Goal: Task Accomplishment & Management: Use online tool/utility

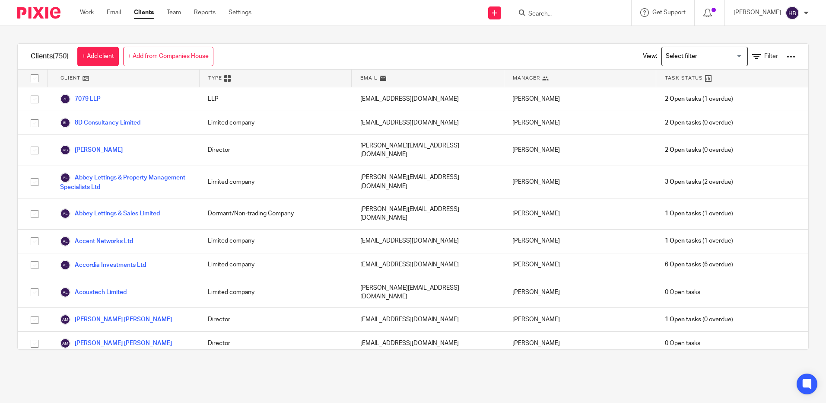
click at [726, 58] on input "Search for option" at bounding box center [703, 56] width 80 height 15
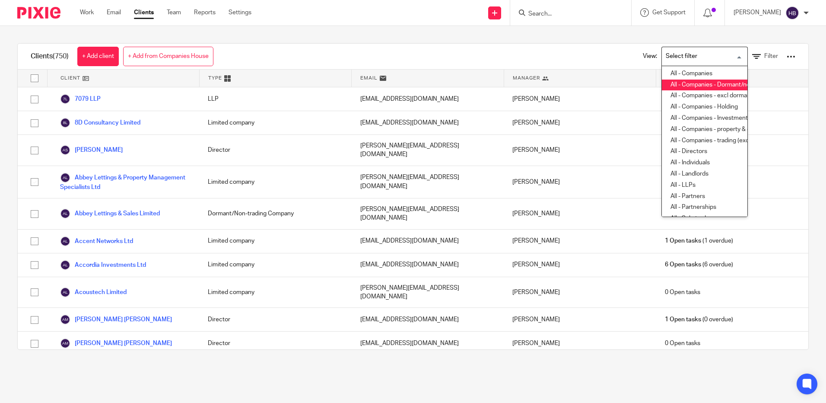
click at [712, 83] on li "All - Companies - Dormant/non trading" at bounding box center [705, 84] width 86 height 11
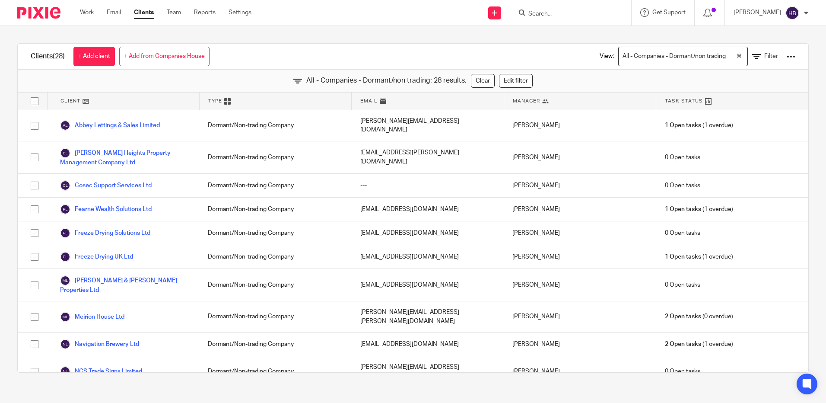
click at [787, 55] on div at bounding box center [791, 56] width 9 height 9
click at [727, 103] on link "Export clients to CSV file" at bounding box center [721, 101] width 120 height 13
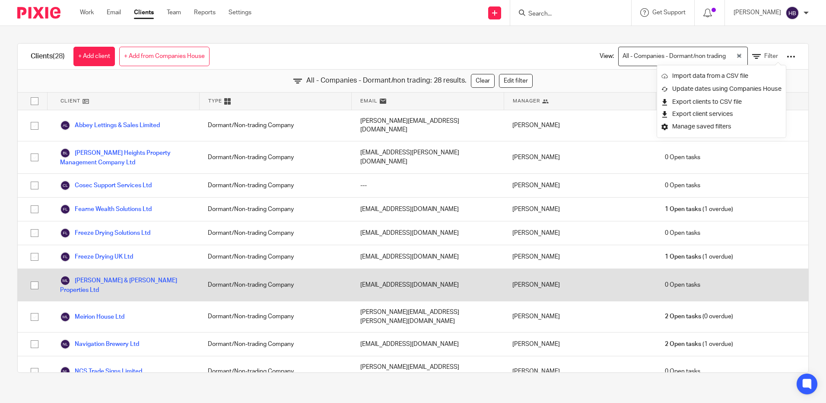
click at [756, 270] on div "0 Open tasks" at bounding box center [732, 285] width 152 height 32
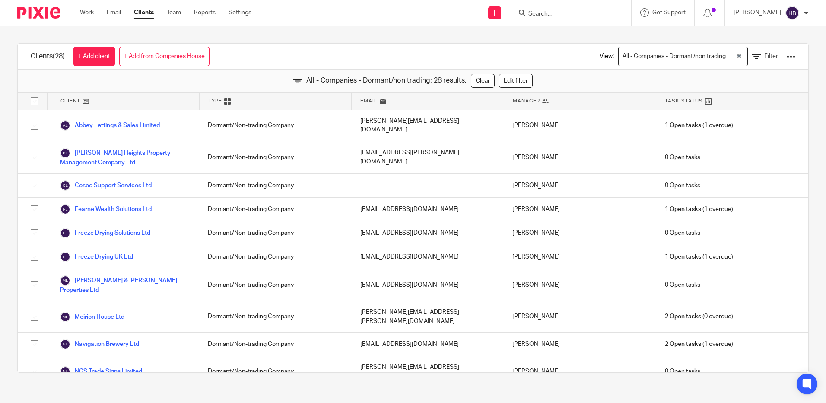
click at [555, 11] on input "Search" at bounding box center [566, 14] width 78 height 8
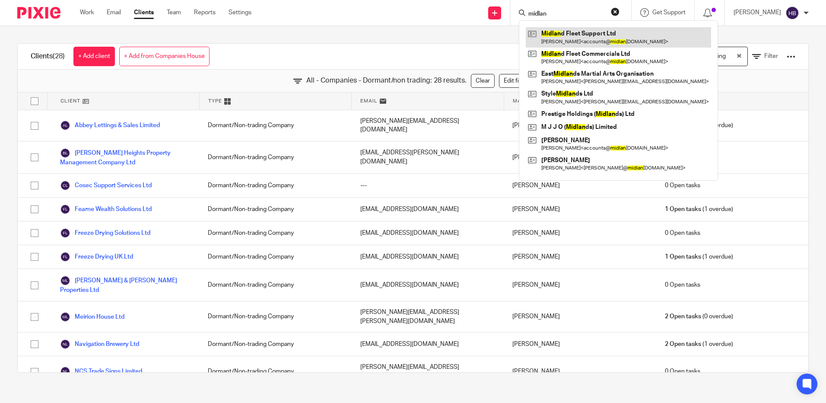
type input "midlan"
click at [589, 40] on link at bounding box center [618, 37] width 185 height 20
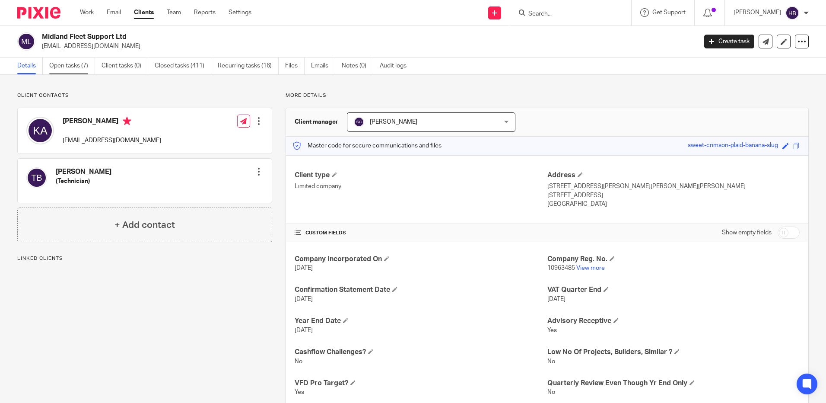
click at [69, 65] on link "Open tasks (7)" at bounding box center [72, 65] width 46 height 17
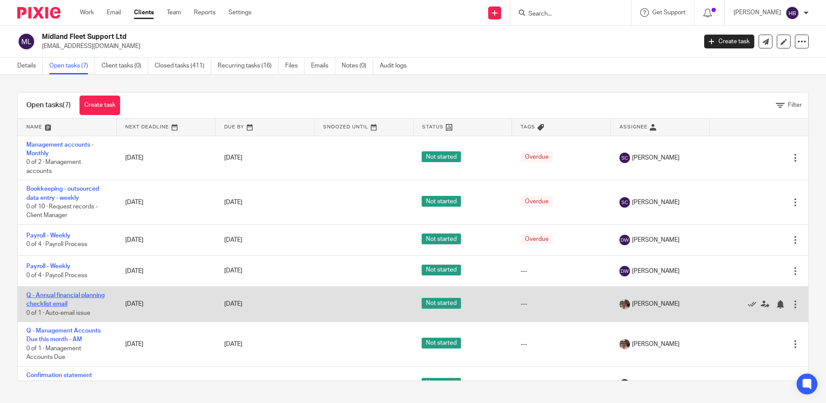
scroll to position [21, 0]
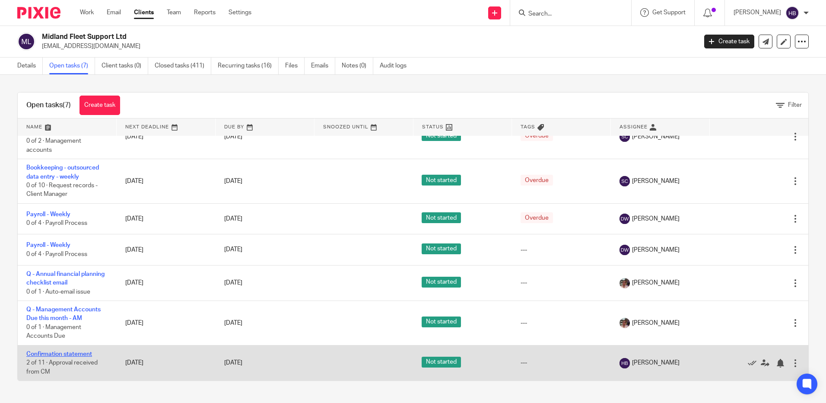
drag, startPoint x: 71, startPoint y: 351, endPoint x: 76, endPoint y: 351, distance: 4.3
click at [72, 351] on link "Confirmation statement" at bounding box center [59, 354] width 66 height 6
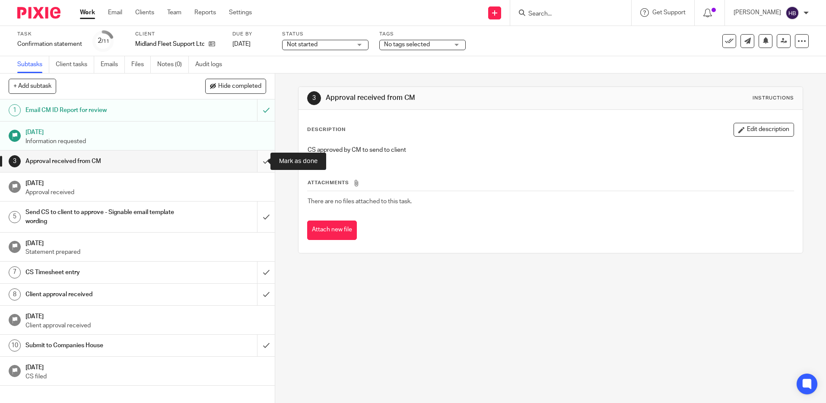
click at [256, 159] on input "submit" at bounding box center [137, 161] width 275 height 22
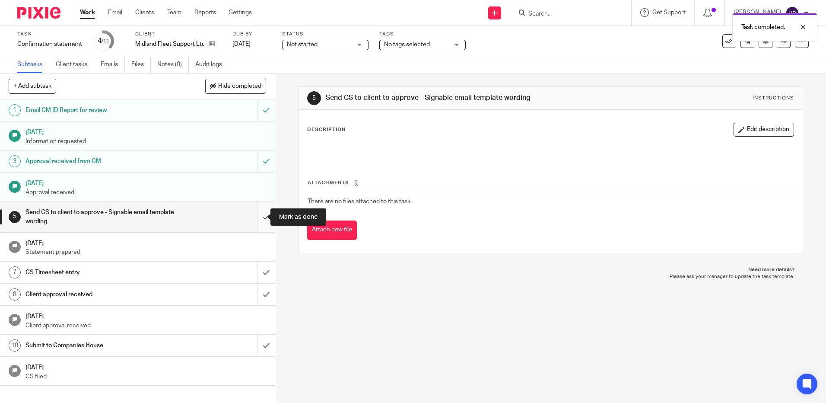
click at [257, 216] on input "submit" at bounding box center [137, 216] width 275 height 31
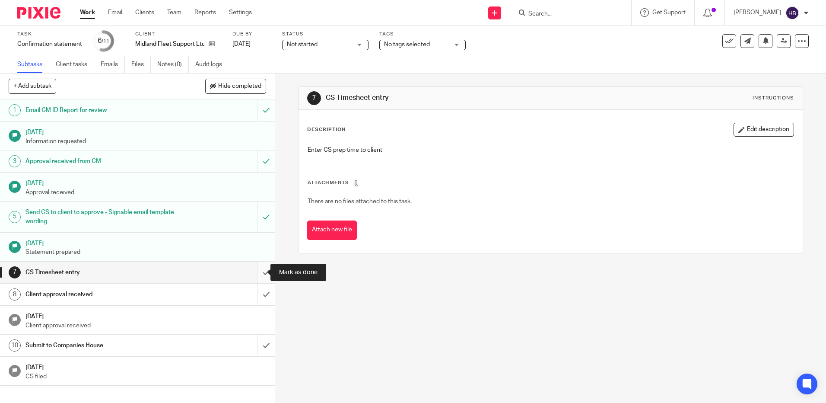
click at [256, 274] on input "submit" at bounding box center [137, 272] width 275 height 22
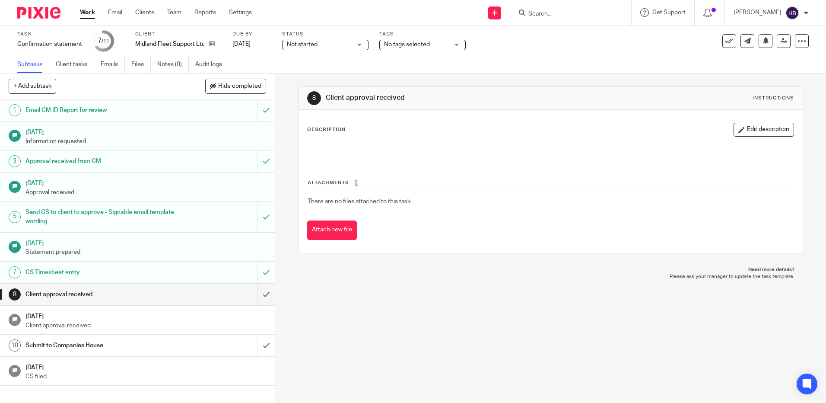
click at [558, 15] on input "Search" at bounding box center [566, 14] width 78 height 8
type input "pyramid"
click button "submit" at bounding box center [0, 0] width 0 height 0
click at [587, 35] on link at bounding box center [599, 37] width 146 height 20
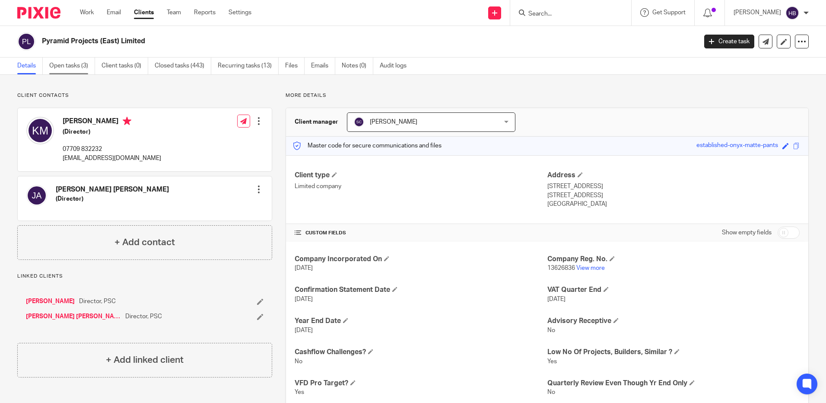
click at [56, 67] on link "Open tasks (3)" at bounding box center [72, 65] width 46 height 17
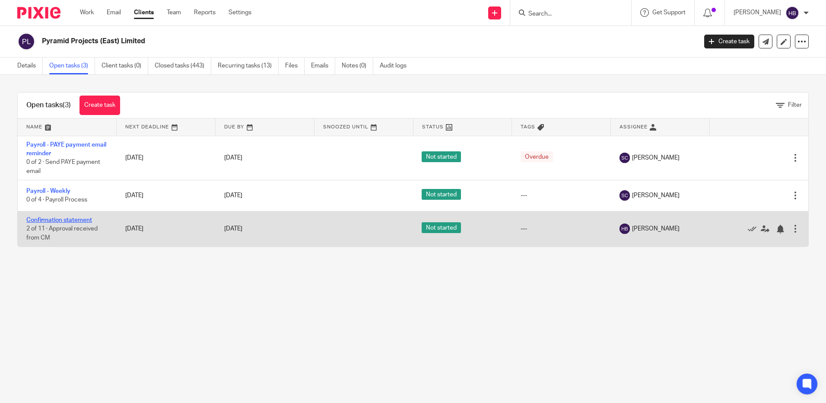
click at [38, 219] on link "Confirmation statement" at bounding box center [59, 220] width 66 height 6
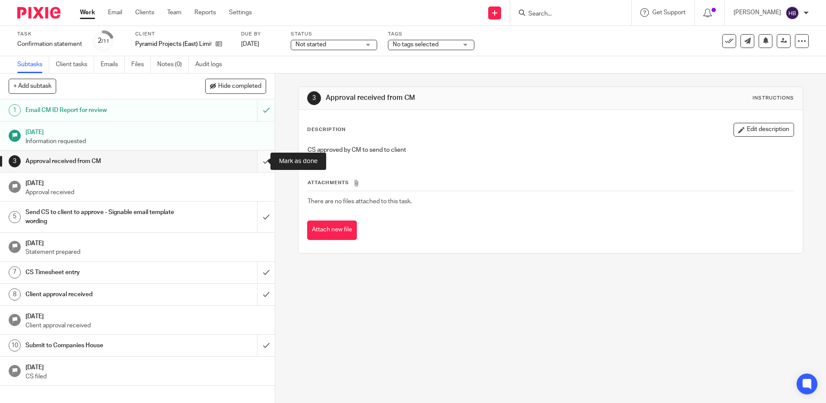
click at [257, 162] on input "submit" at bounding box center [137, 161] width 275 height 22
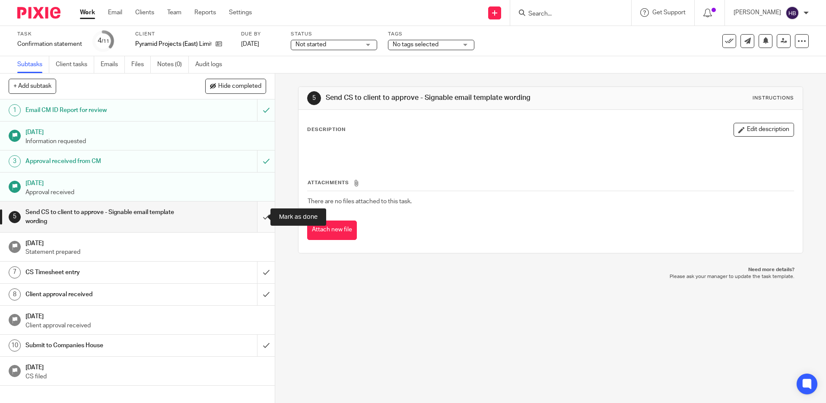
click at [257, 216] on input "submit" at bounding box center [137, 216] width 275 height 31
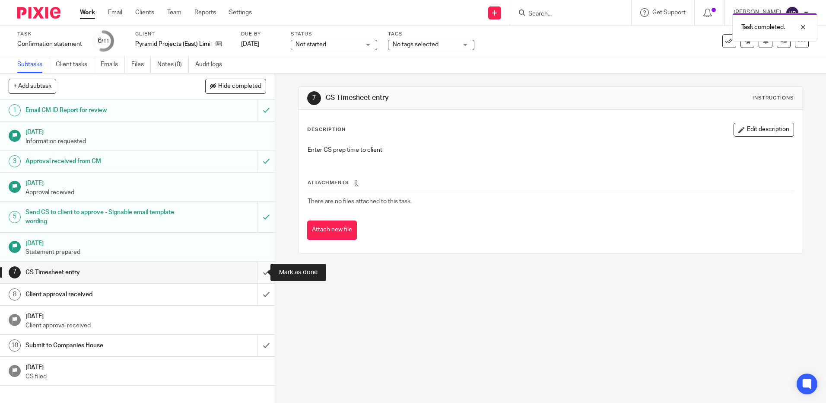
click at [255, 273] on input "submit" at bounding box center [137, 272] width 275 height 22
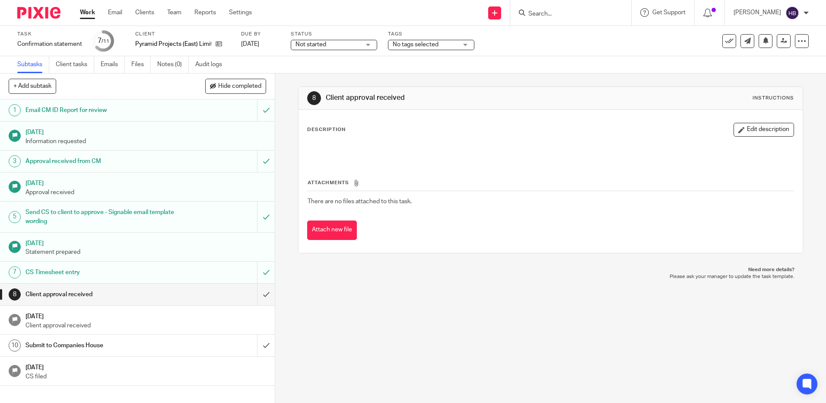
click at [570, 15] on input "Search" at bounding box center [566, 14] width 78 height 8
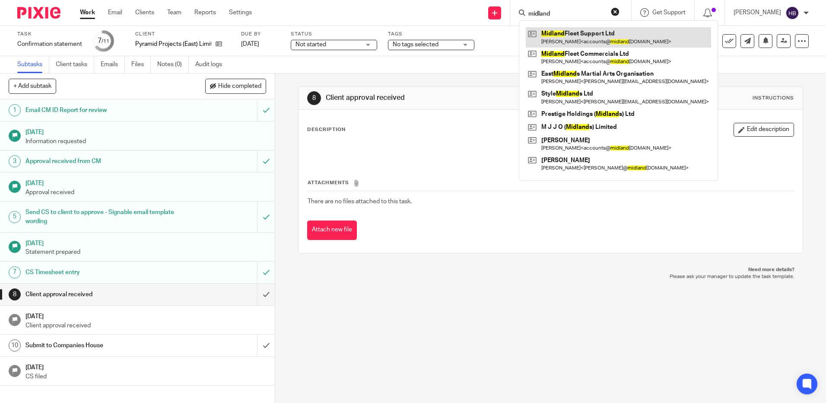
type input "midland"
click at [592, 42] on link at bounding box center [618, 37] width 185 height 20
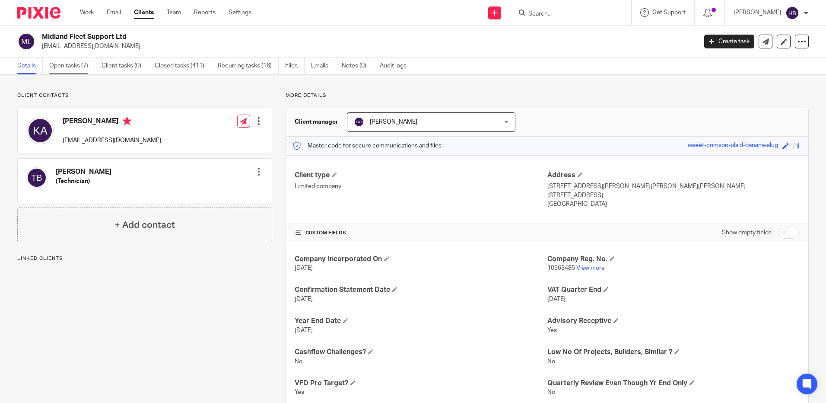
click at [71, 64] on link "Open tasks (7)" at bounding box center [72, 65] width 46 height 17
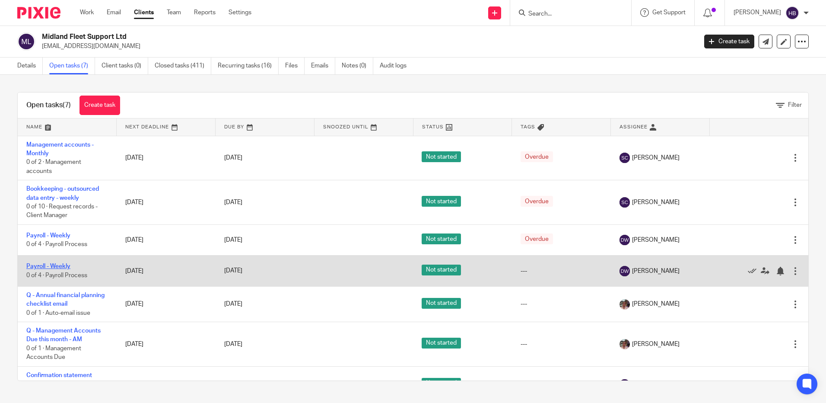
scroll to position [21, 0]
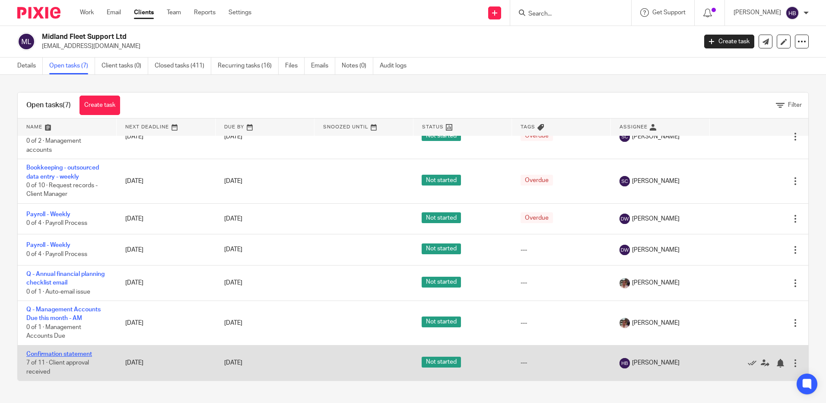
click at [52, 353] on link "Confirmation statement" at bounding box center [59, 354] width 66 height 6
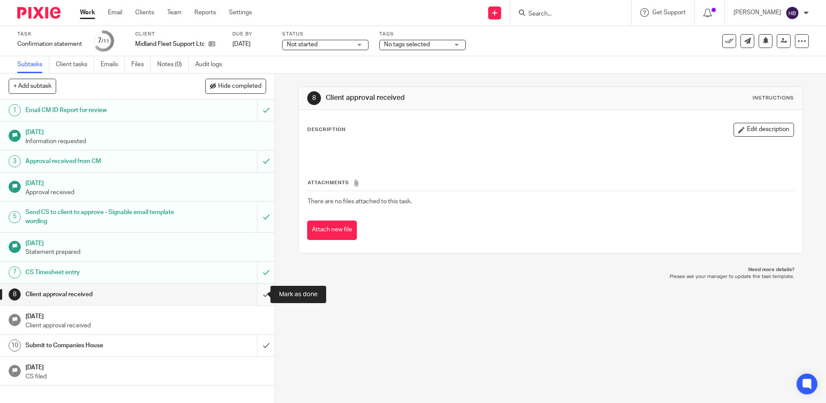
click at [254, 295] on input "submit" at bounding box center [137, 294] width 275 height 22
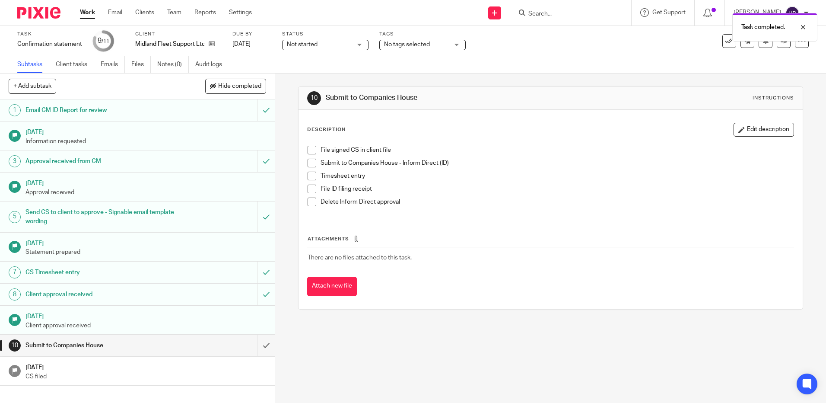
click at [308, 150] on span at bounding box center [312, 150] width 9 height 9
click at [308, 164] on span at bounding box center [312, 163] width 9 height 9
click at [309, 175] on span at bounding box center [312, 175] width 9 height 9
